Goal: Task Accomplishment & Management: Use online tool/utility

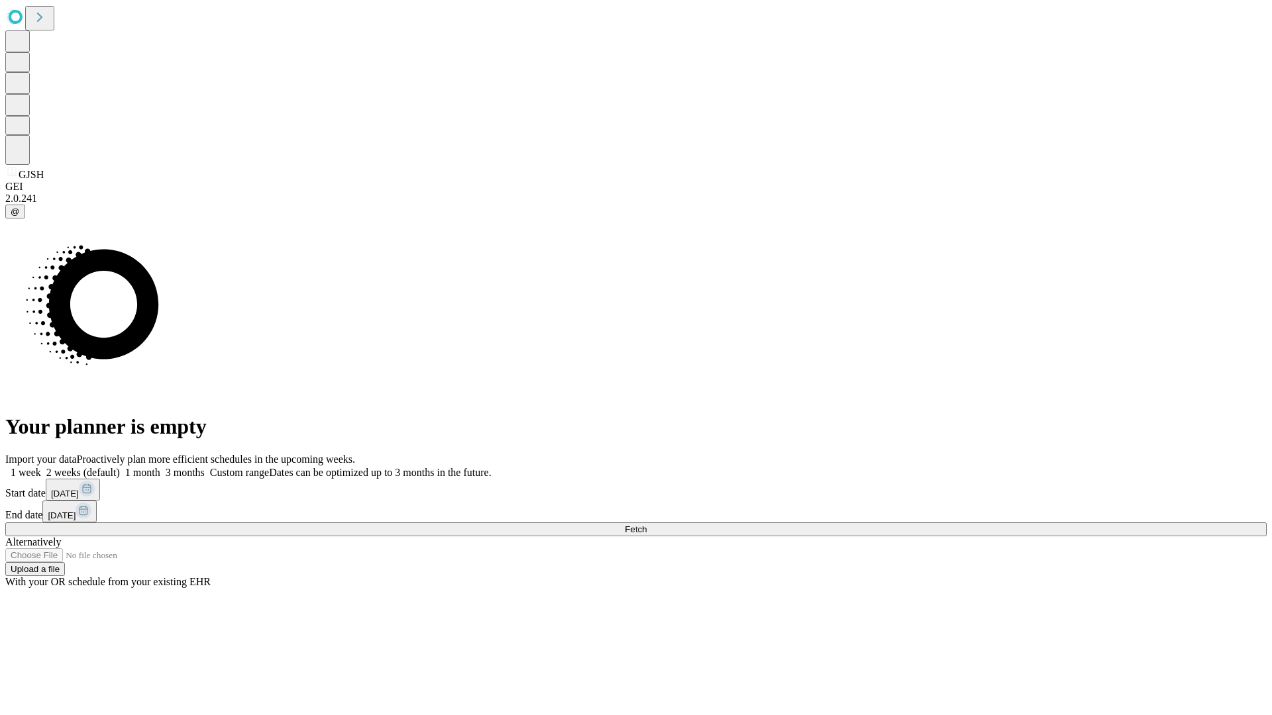
click at [646, 525] on span "Fetch" at bounding box center [636, 530] width 22 height 10
